Goal: Task Accomplishment & Management: Manage account settings

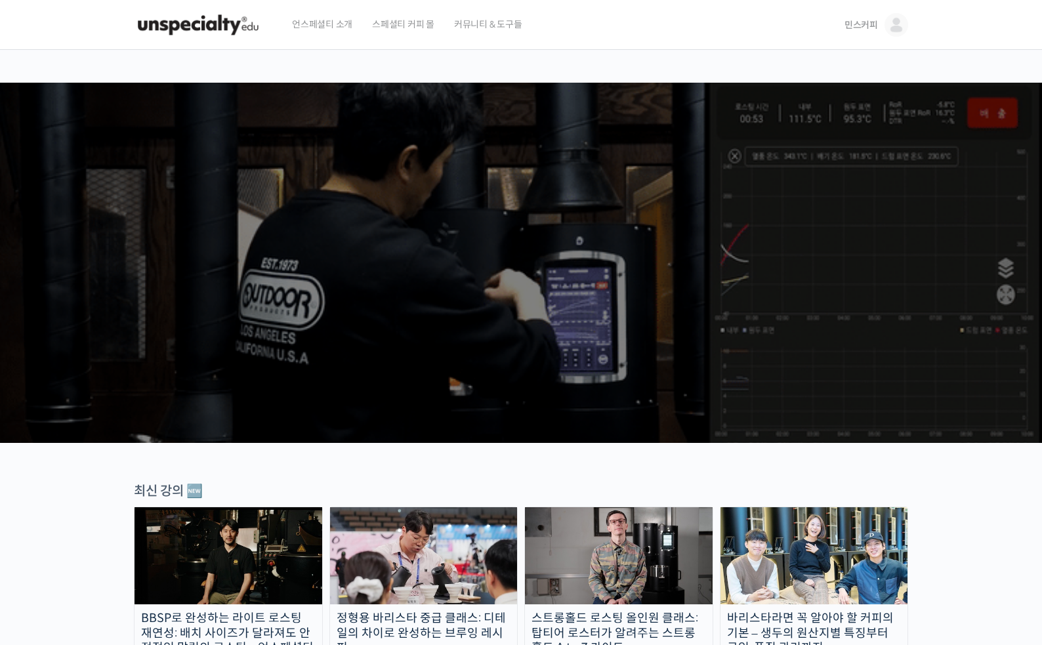
click at [861, 25] on span "민스커피" at bounding box center [861, 25] width 33 height 12
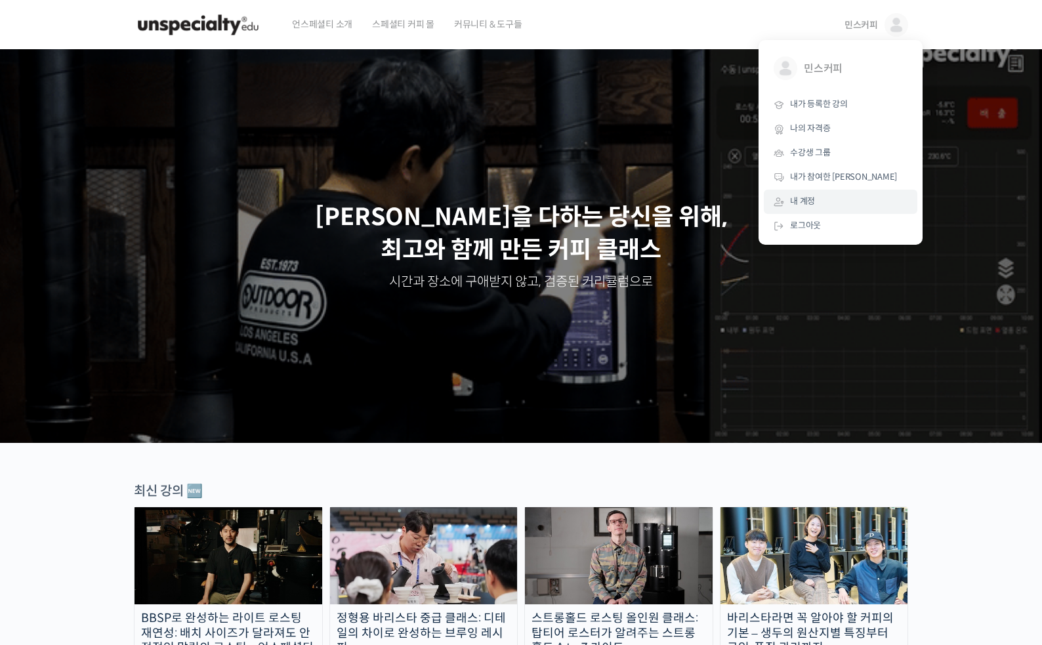
click at [810, 201] on span "내 계정" at bounding box center [802, 201] width 25 height 11
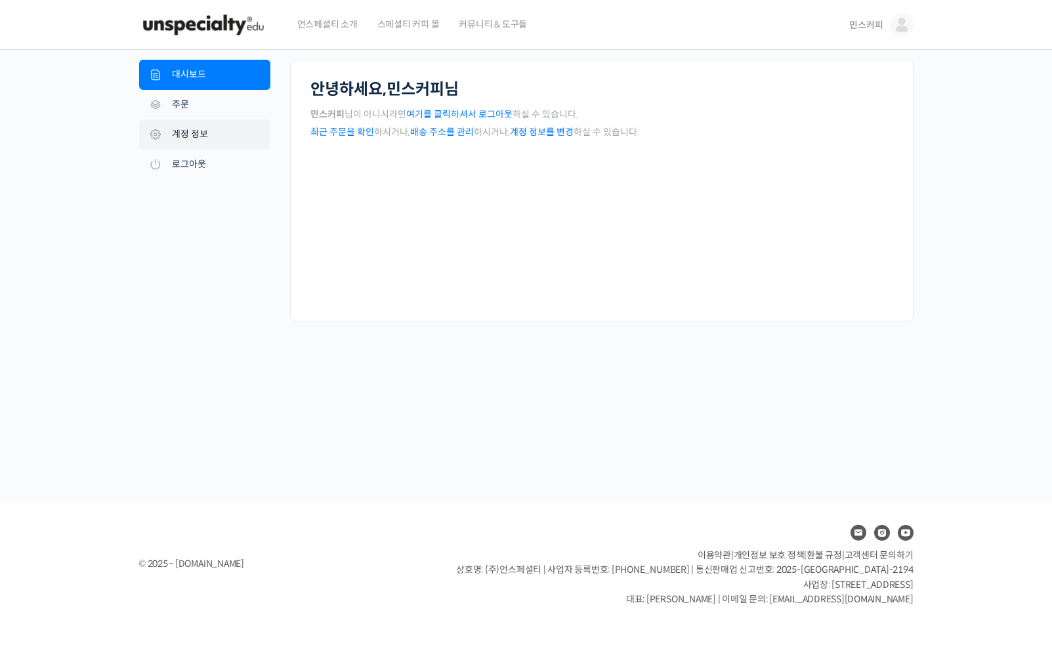
click at [185, 134] on link "계정 정보" at bounding box center [204, 134] width 131 height 30
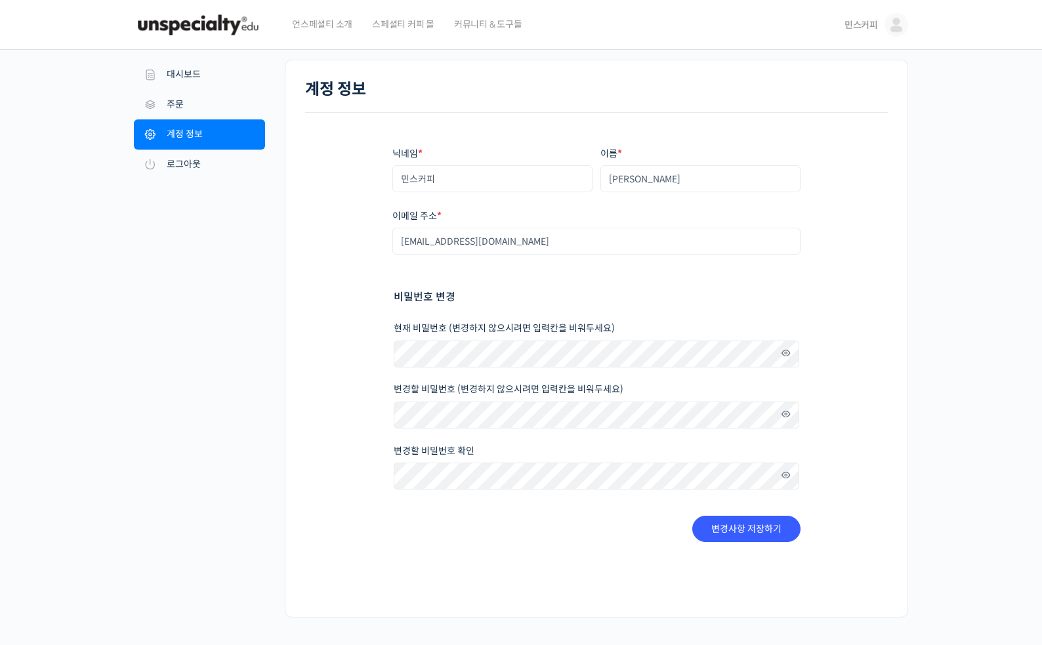
click at [325, 205] on div "닉네임 * 민스커피 이름 * 김호일 표시되는 이름 * 민스커피 계정과 리뷰 영역에서 표시되는 이름입니다. 이메일 주소 * hoilk@naver…" at bounding box center [596, 344] width 583 height 463
click at [326, 204] on div "닉네임 * 민스커피 이름 * 김호일 표시되는 이름 * 민스커피 계정과 리뷰 영역에서 표시되는 이름입니다. 이메일 주소 * hoilk@naver…" at bounding box center [596, 344] width 583 height 463
click at [324, 200] on div "닉네임 * 민스커피 이름 * 김호일 표시되는 이름 * 민스커피 계정과 리뷰 영역에서 표시되는 이름입니다. 이메일 주소 * hoilk@naver…" at bounding box center [596, 344] width 583 height 463
click at [325, 200] on div "닉네임 * 민스커피 이름 * 김호일 표시되는 이름 * 민스커피 계정과 리뷰 영역에서 표시되는 이름입니다. 이메일 주소 * hoilk@naver…" at bounding box center [596, 344] width 583 height 463
